Goal: Transaction & Acquisition: Obtain resource

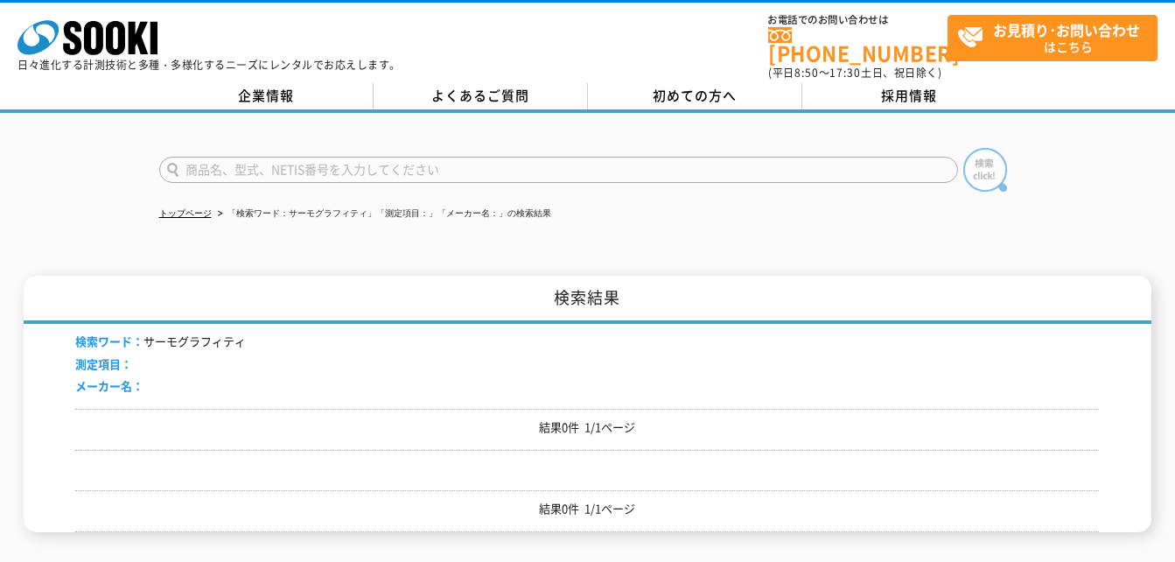
click at [979, 162] on img at bounding box center [986, 170] width 44 height 44
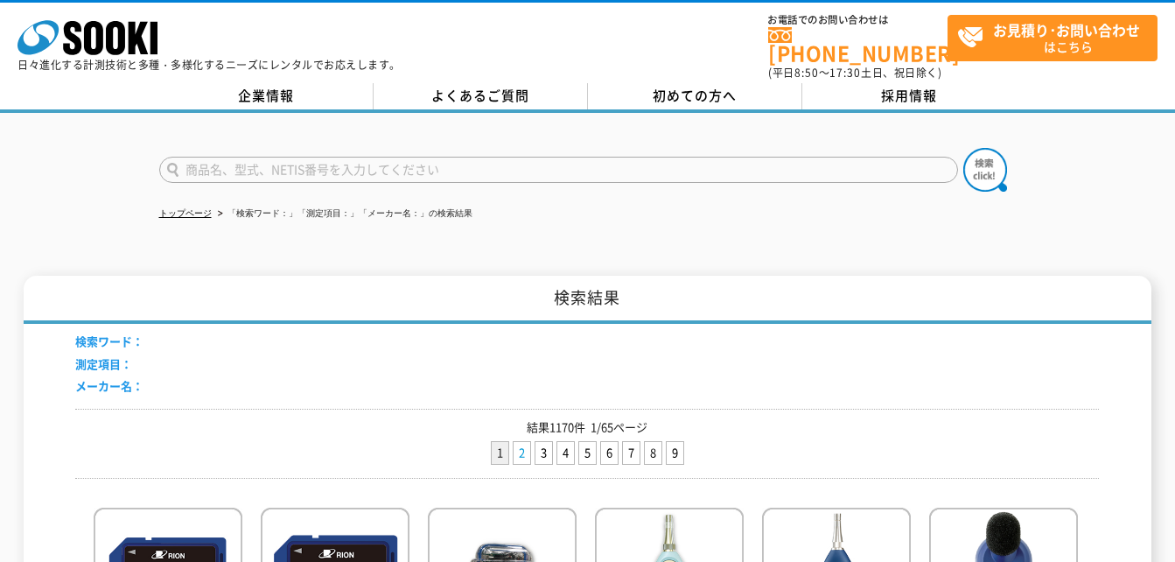
click at [522, 442] on link "2" at bounding box center [522, 453] width 17 height 22
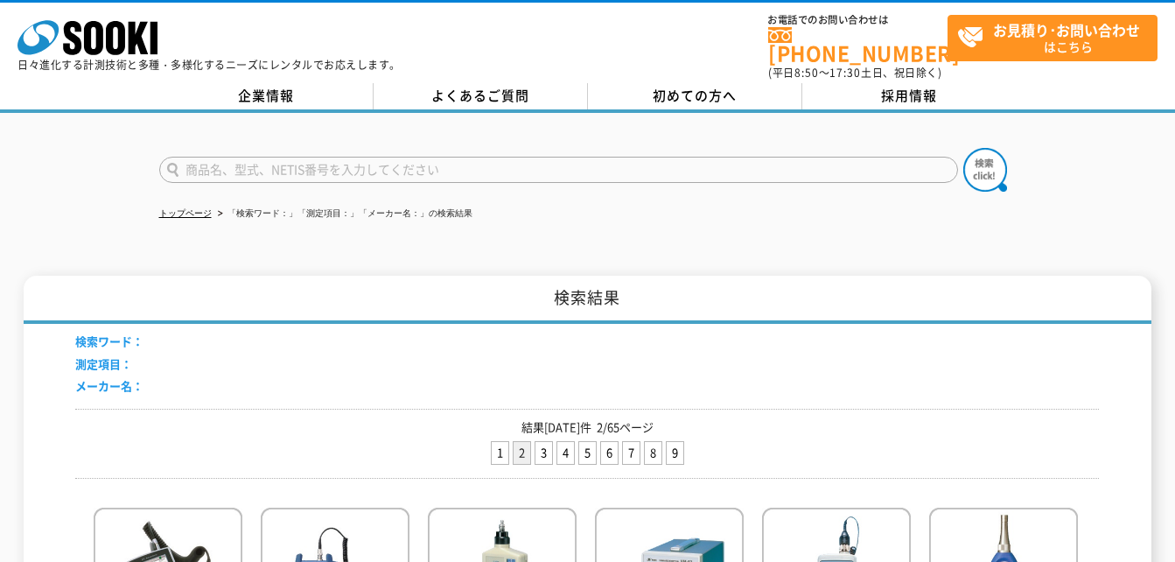
click at [470, 158] on input "text" at bounding box center [558, 170] width 799 height 26
type input "赤外線ｻｰﾓ"
click at [970, 149] on img at bounding box center [986, 170] width 44 height 44
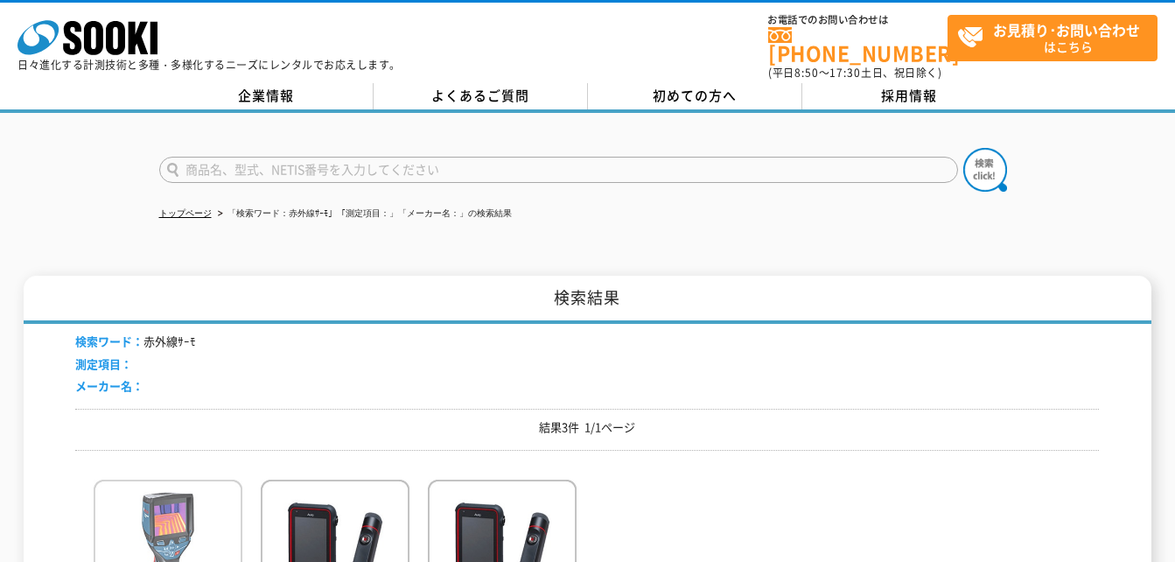
scroll to position [175, 0]
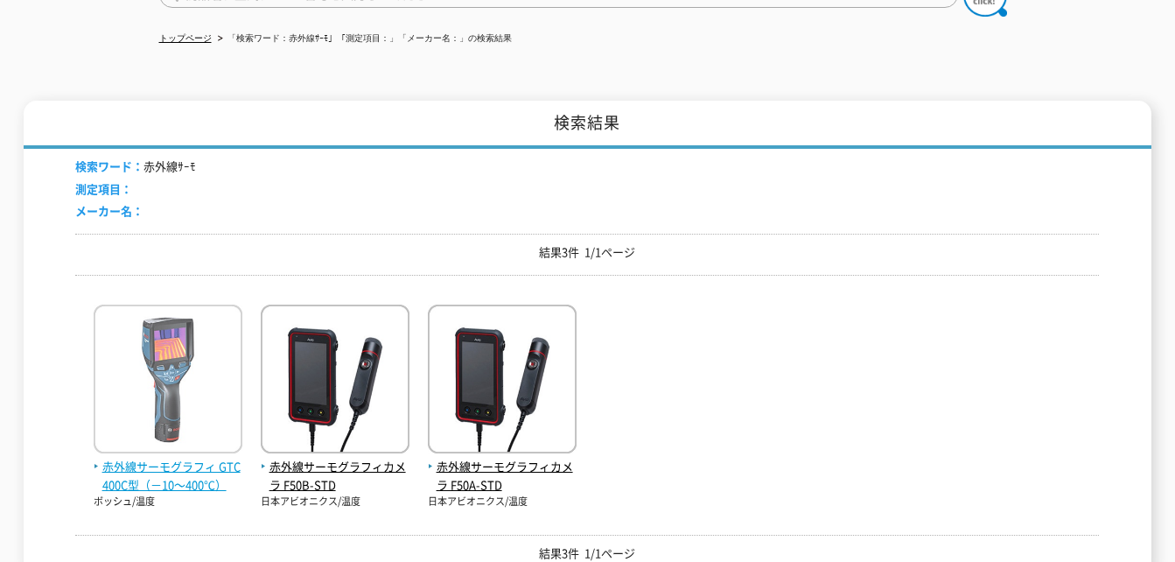
click at [162, 379] on img at bounding box center [168, 381] width 149 height 153
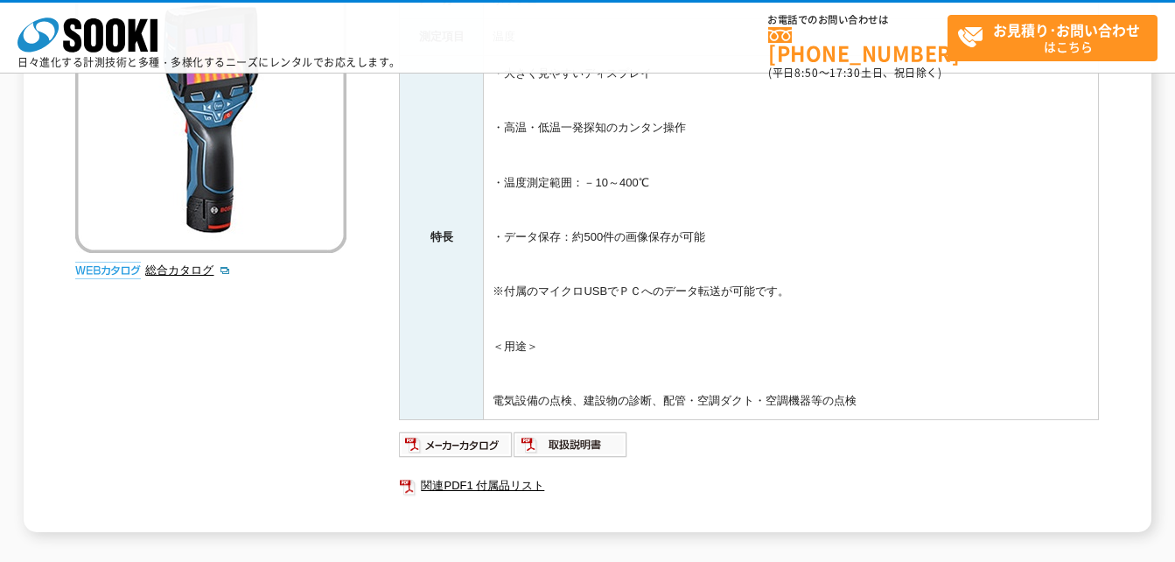
scroll to position [350, 0]
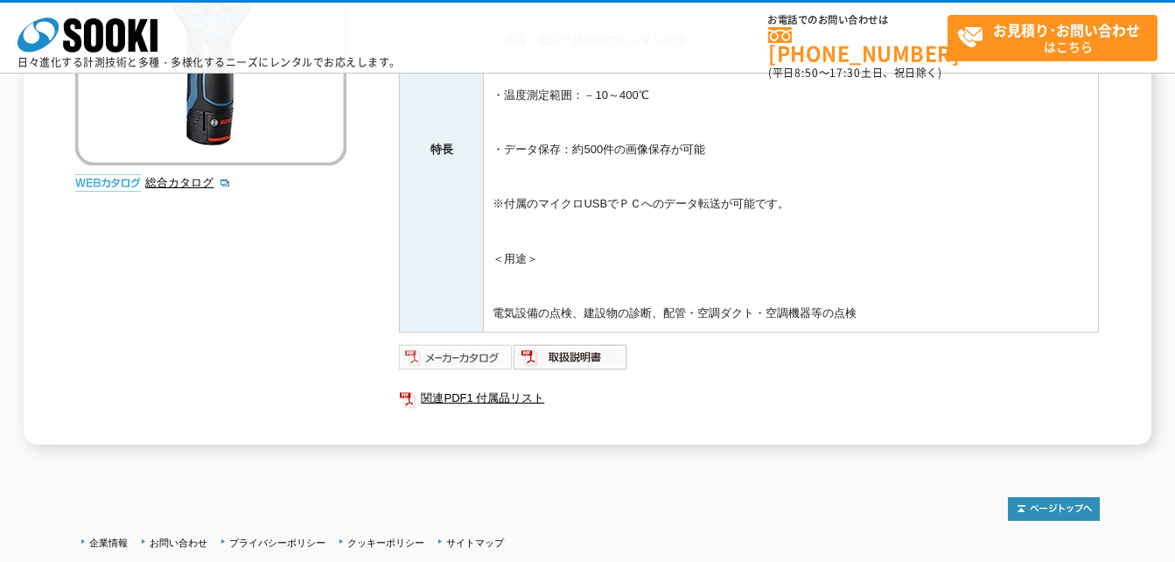
click at [500, 359] on img at bounding box center [456, 357] width 115 height 28
